Goal: Navigation & Orientation: Understand site structure

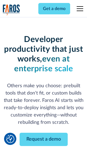
scroll to position [65, 0]
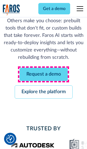
click at [43, 74] on link "Request a demo" at bounding box center [44, 74] width 48 height 13
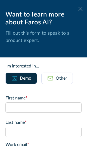
click at [80, 9] on icon at bounding box center [80, 9] width 4 height 4
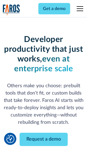
scroll to position [83, 0]
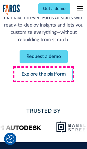
click at [43, 74] on link "Explore the platform" at bounding box center [44, 74] width 58 height 13
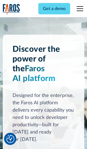
scroll to position [4075, 0]
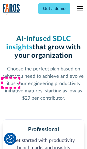
scroll to position [841, 0]
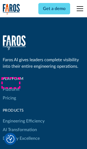
click at [11, 85] on link "Platform" at bounding box center [11, 89] width 17 height 9
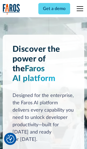
scroll to position [4249, 0]
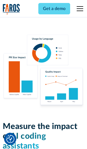
scroll to position [3353, 0]
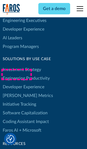
click at [16, 91] on link "[PERSON_NAME] Metrics" at bounding box center [28, 95] width 50 height 9
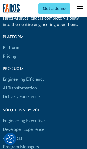
scroll to position [2375, 0]
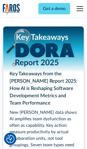
scroll to position [2445, 0]
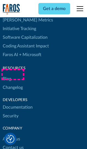
click at [12, 83] on link "Changelog" at bounding box center [13, 87] width 20 height 9
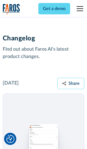
scroll to position [6552, 0]
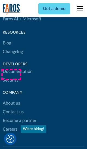
click at [11, 99] on link "About us" at bounding box center [11, 103] width 17 height 9
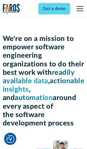
scroll to position [1871, 0]
